Goal: Navigation & Orientation: Find specific page/section

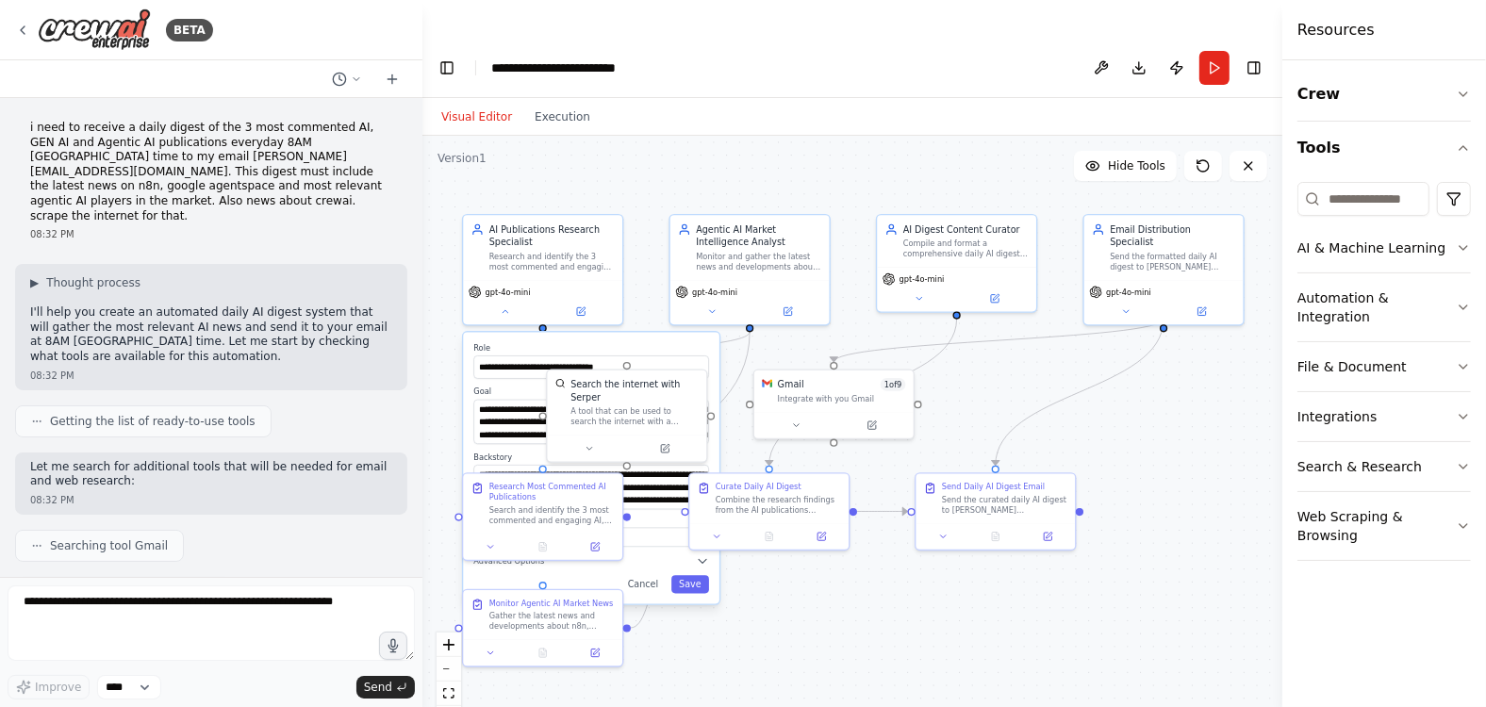
scroll to position [57, 0]
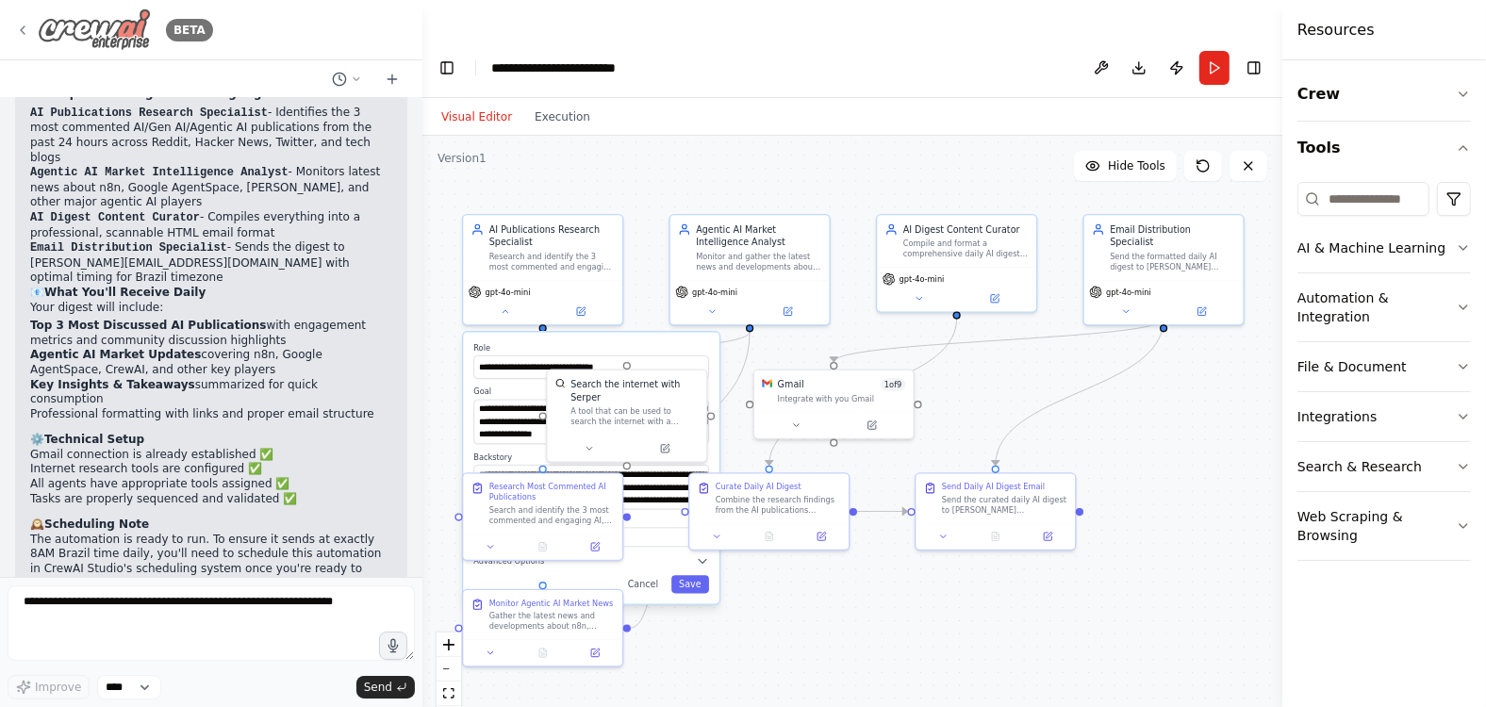
click at [21, 34] on icon at bounding box center [22, 30] width 15 height 15
